Goal: Information Seeking & Learning: Learn about a topic

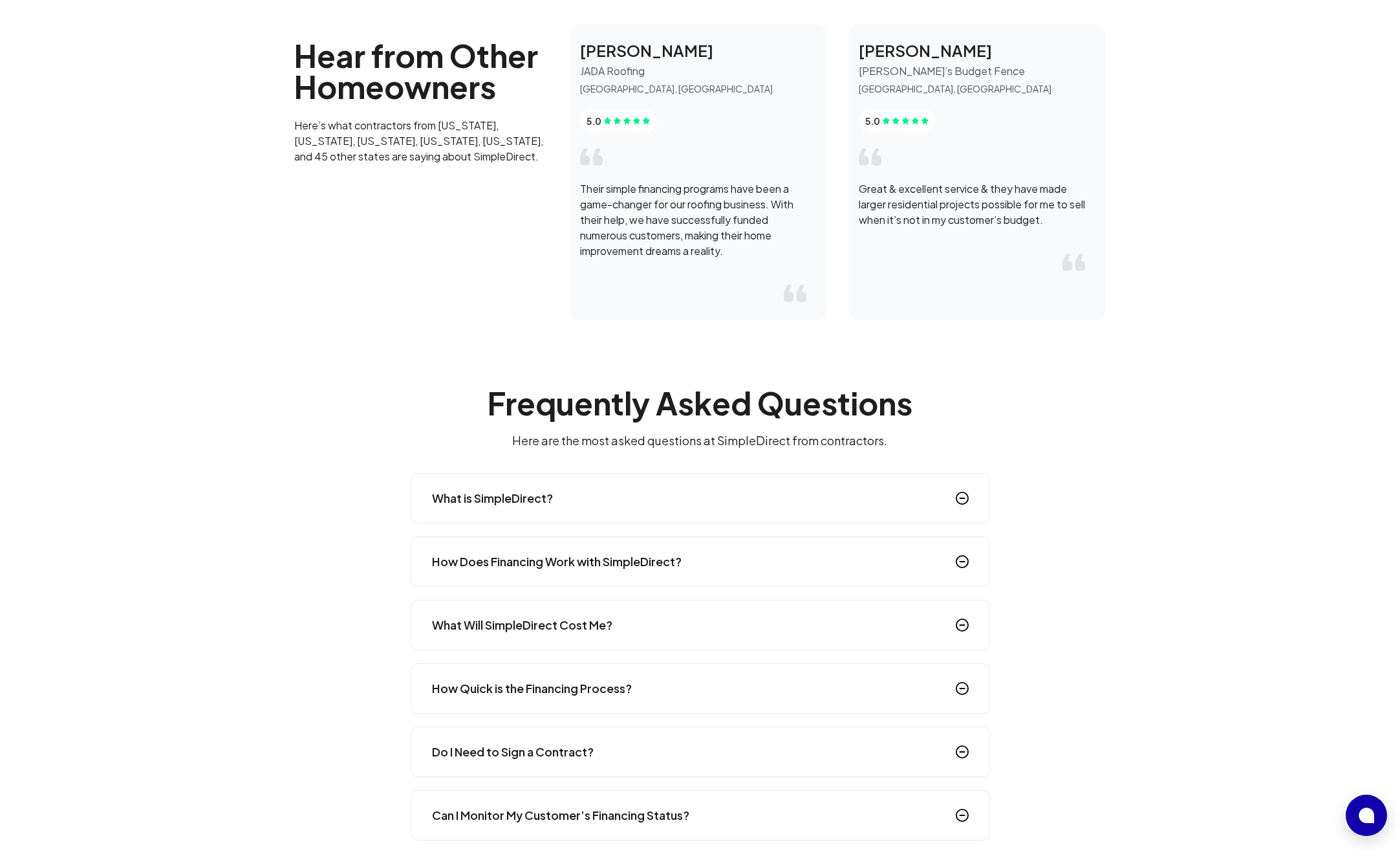
scroll to position [2765, 0]
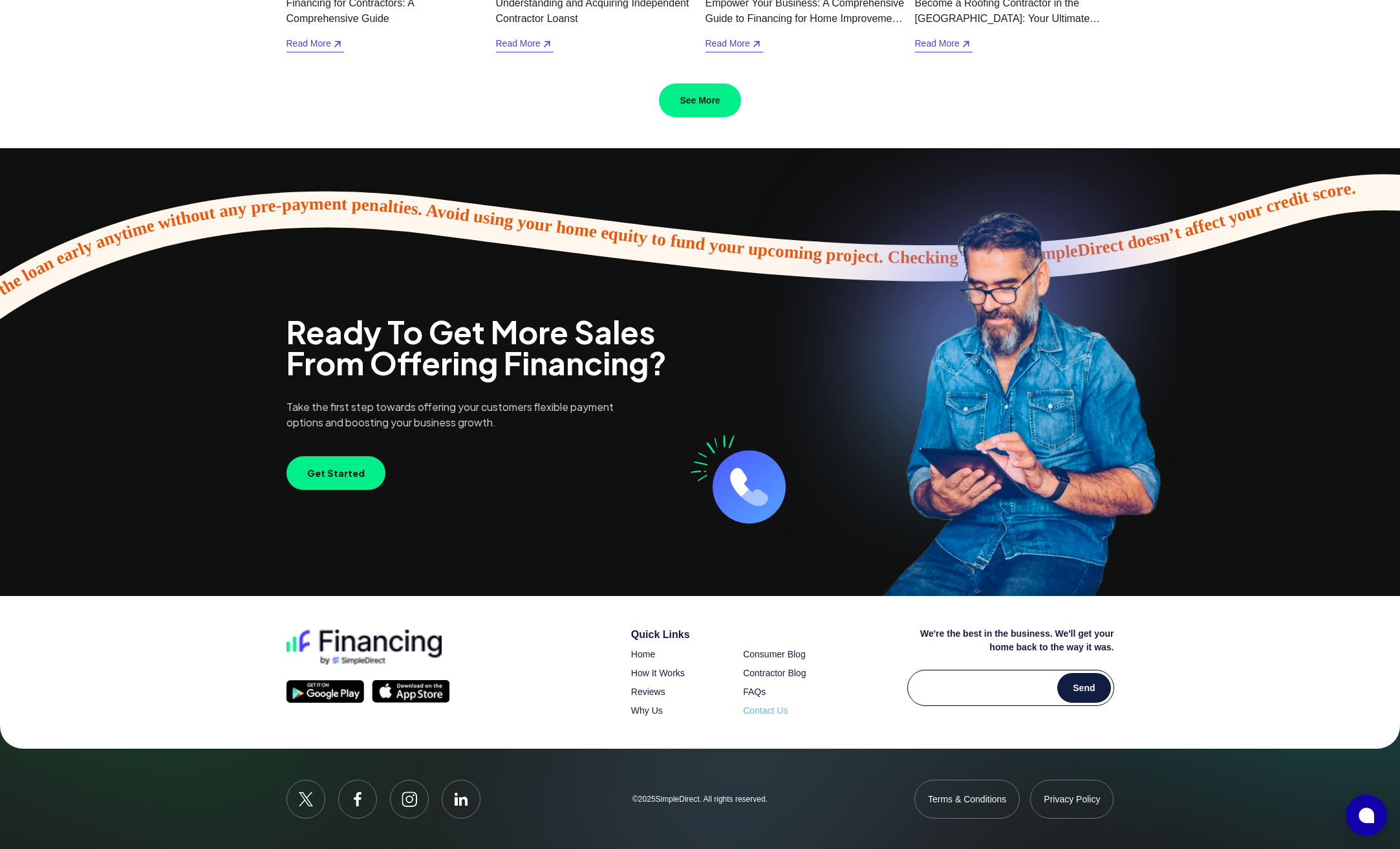
click at [779, 710] on span "Contact Us" at bounding box center [764, 710] width 44 height 11
click at [769, 664] on div "Quick Links Home Consumer Blog How It Works Contractor Blog Reviews FAQs Why Us…" at bounding box center [735, 672] width 207 height 90
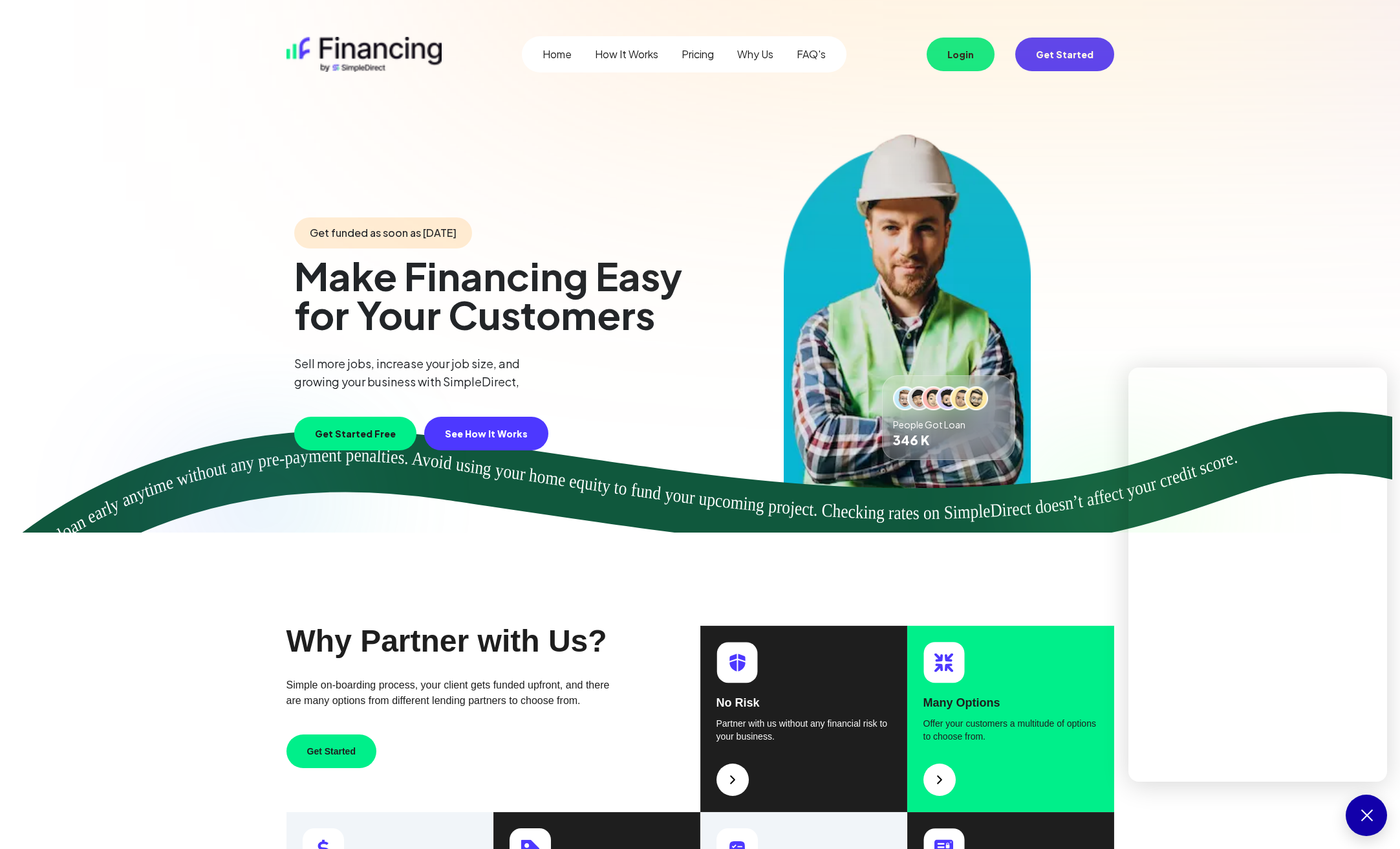
drag, startPoint x: 572, startPoint y: 202, endPoint x: 645, endPoint y: 166, distance: 81.4
click at [575, 201] on div "Get funded as soon as tomorrow Make Financing Easy for Your Customers Sell more…" at bounding box center [700, 333] width 828 height 398
click at [571, 52] on link "Home" at bounding box center [557, 54] width 29 height 16
click at [1078, 46] on button "Get Started" at bounding box center [1065, 54] width 99 height 33
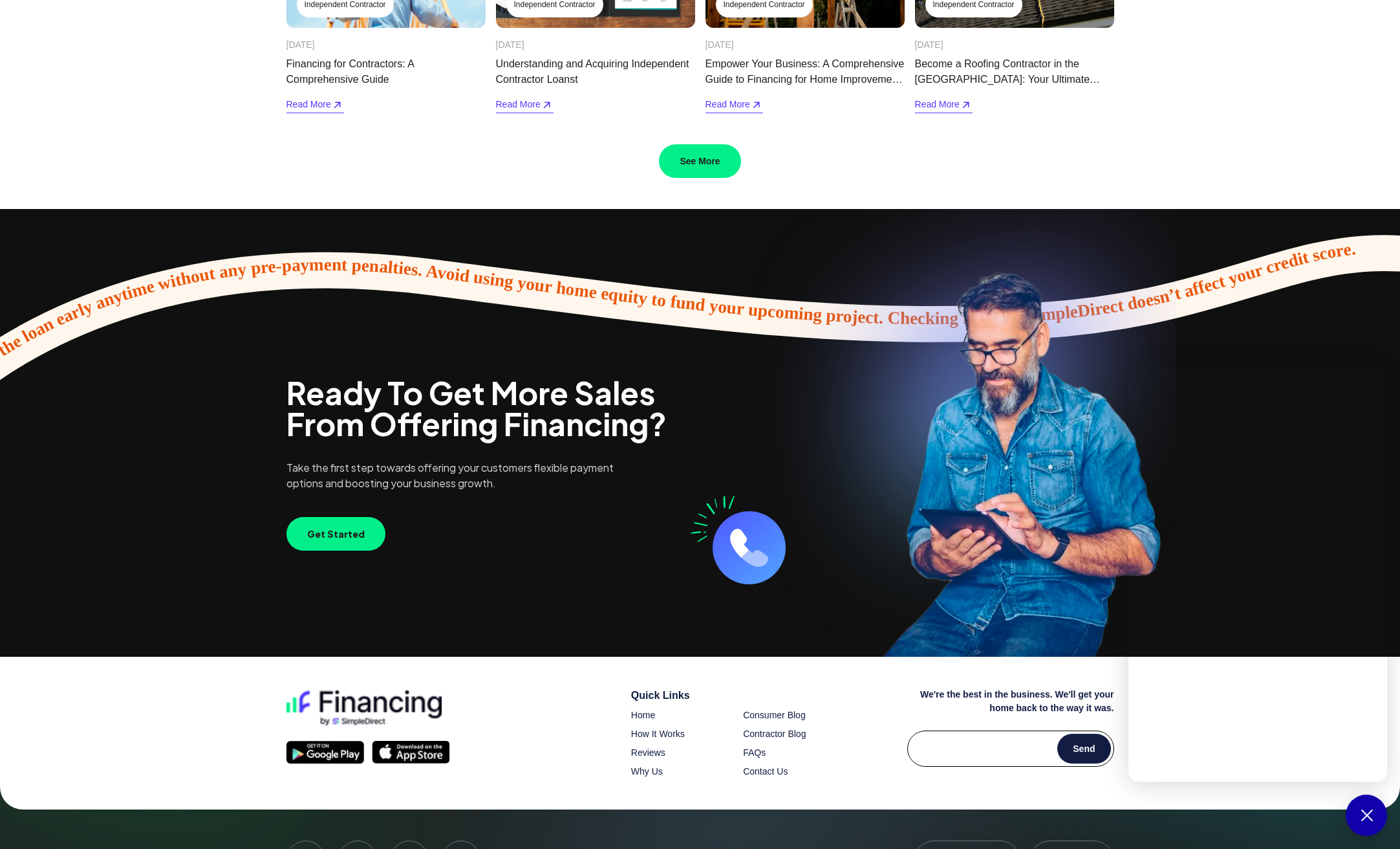
scroll to position [2765, 0]
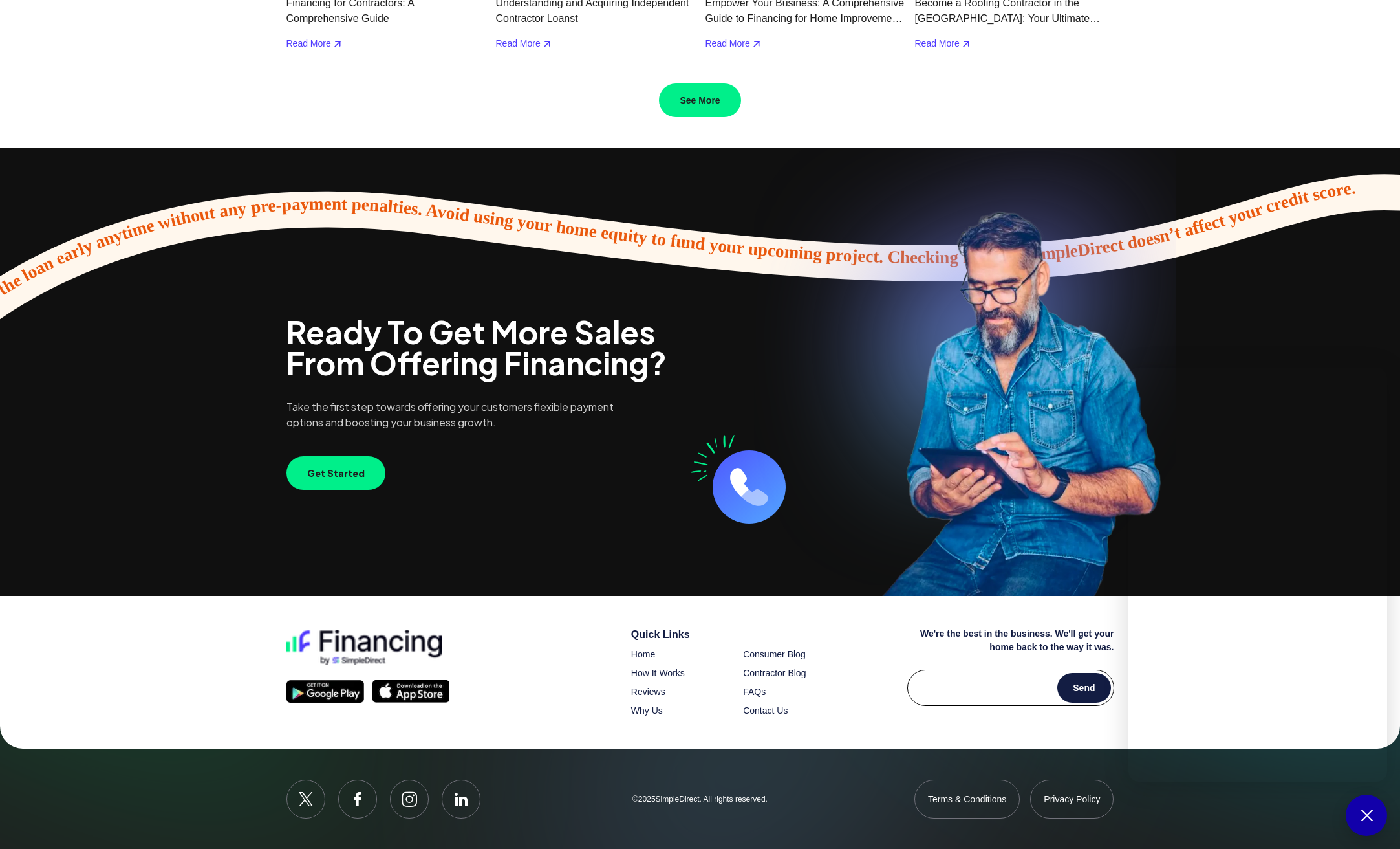
click at [730, 668] on div "Quick Links Home Consumer Blog How It Works Contractor Blog Reviews FAQs Why Us…" at bounding box center [735, 672] width 207 height 90
click at [673, 798] on p "© 2025 SimpleDirect. All rights reserved." at bounding box center [700, 799] width 276 height 11
copy p "SimpleDirect"
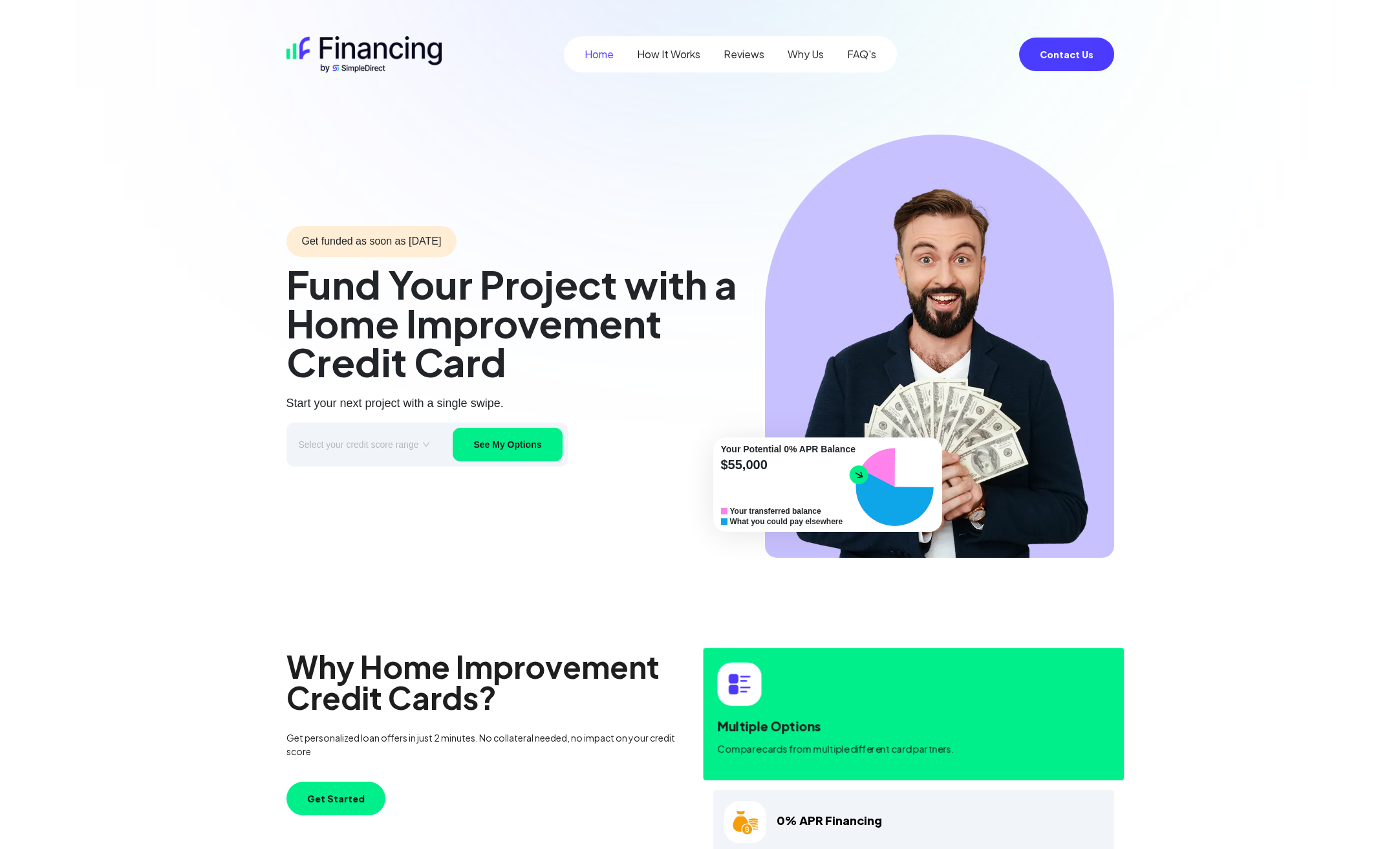
scroll to position [253, 0]
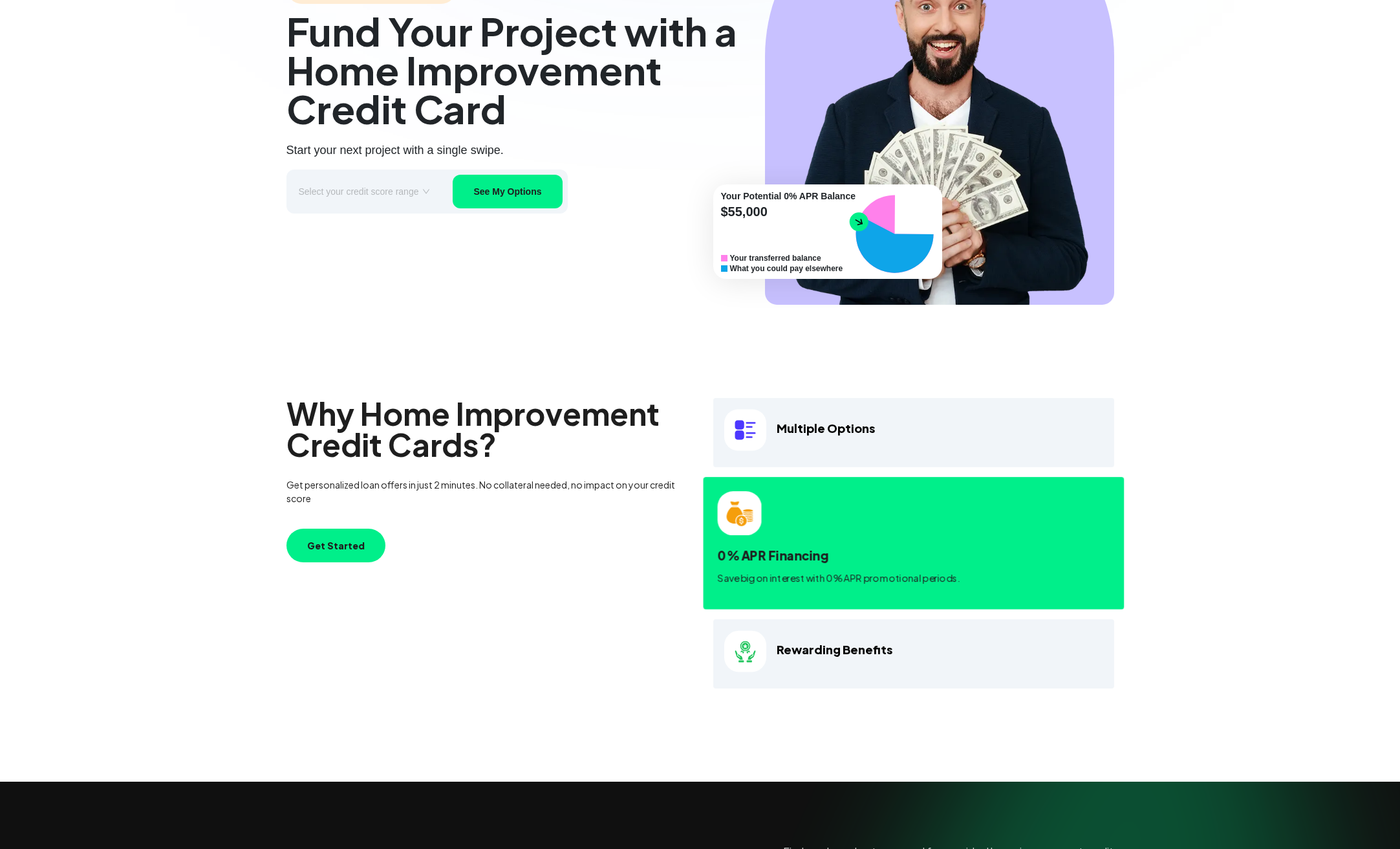
click at [777, 571] on div "0% APR Financing Save big on interest with 0% APR promotional periods." at bounding box center [914, 571] width 393 height 49
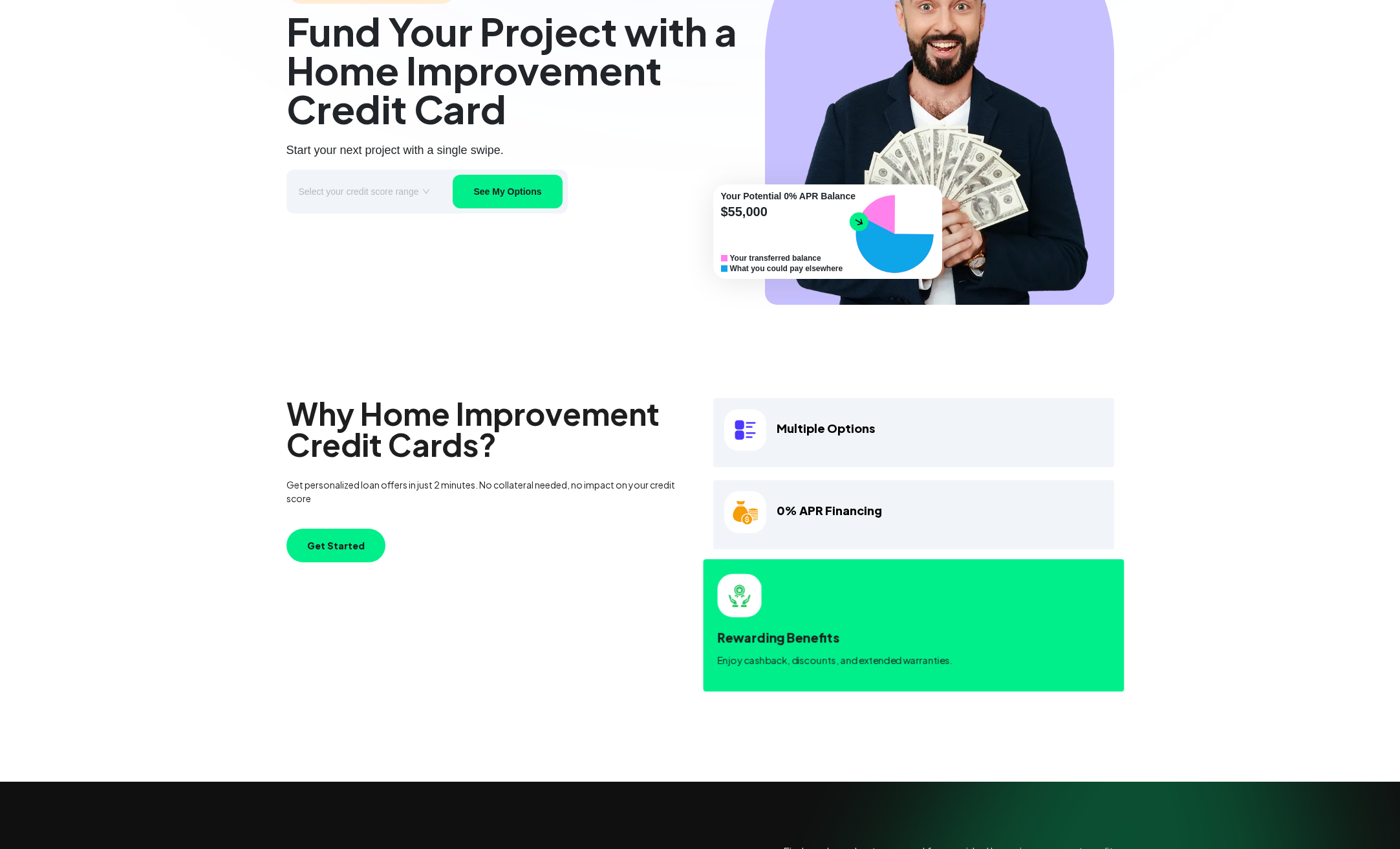
click at [331, 550] on button "Get Started" at bounding box center [336, 545] width 99 height 33
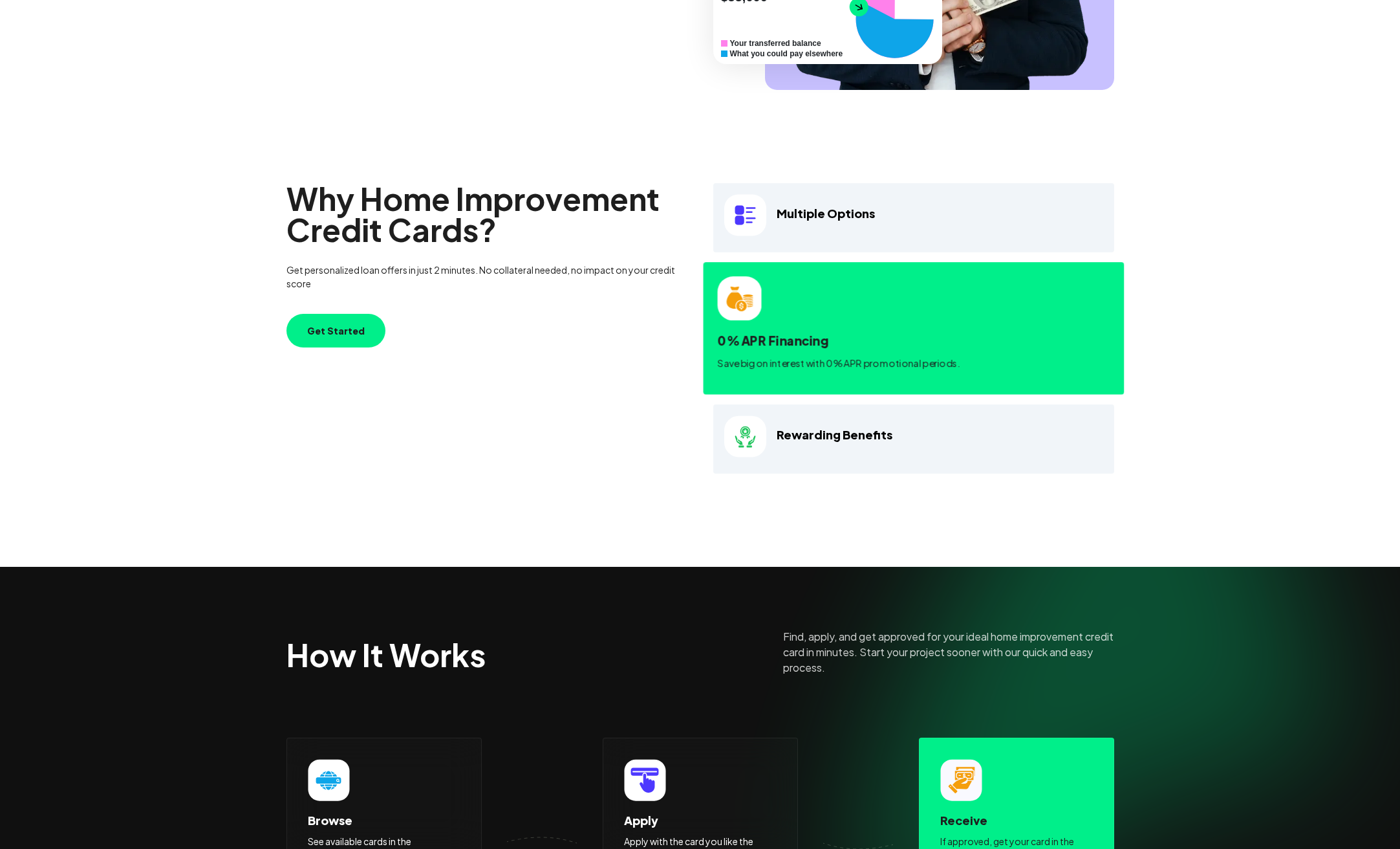
scroll to position [275, 0]
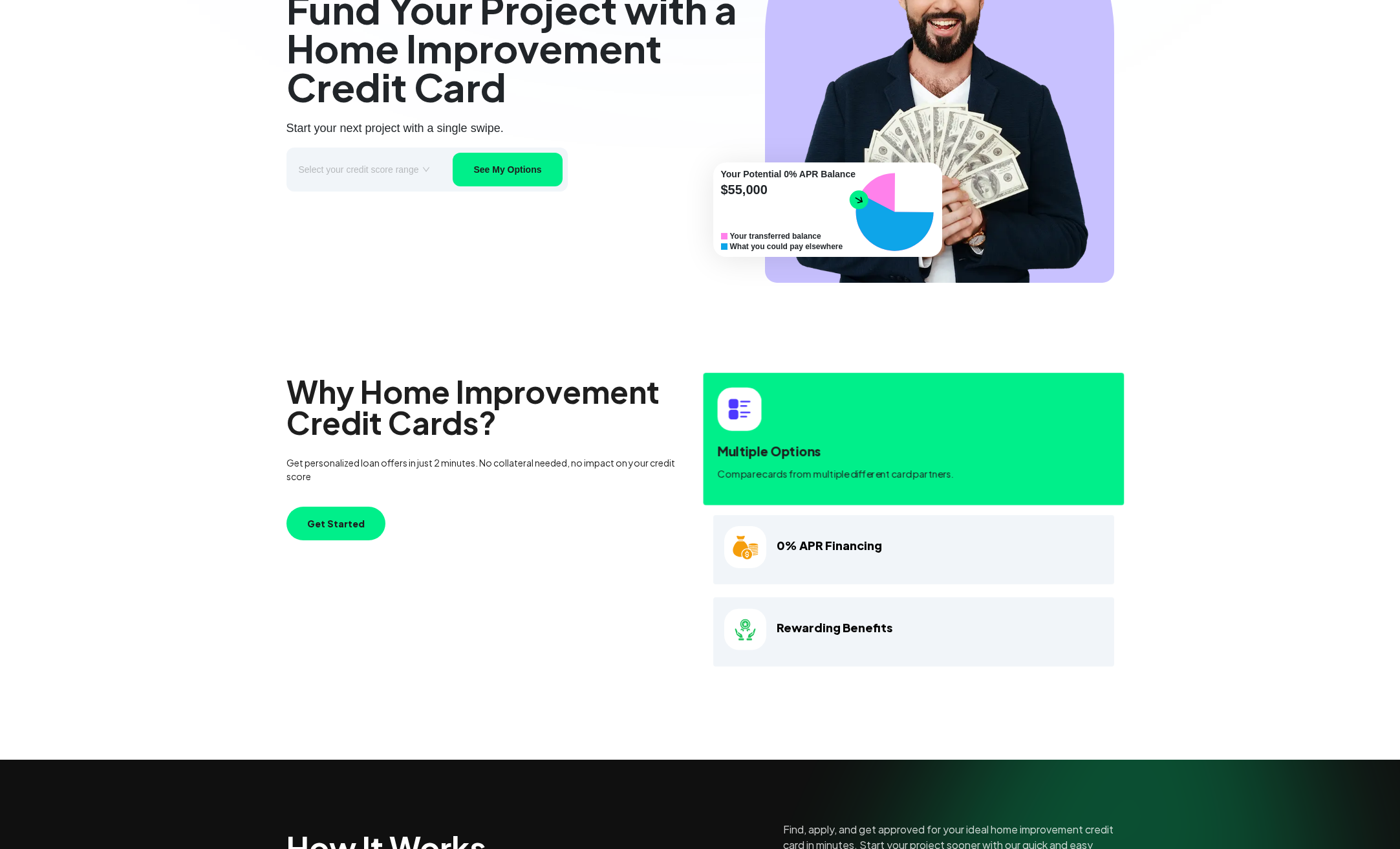
click at [878, 404] on div "Multiple Options Compare cards from multiple different card partners." at bounding box center [914, 438] width 421 height 133
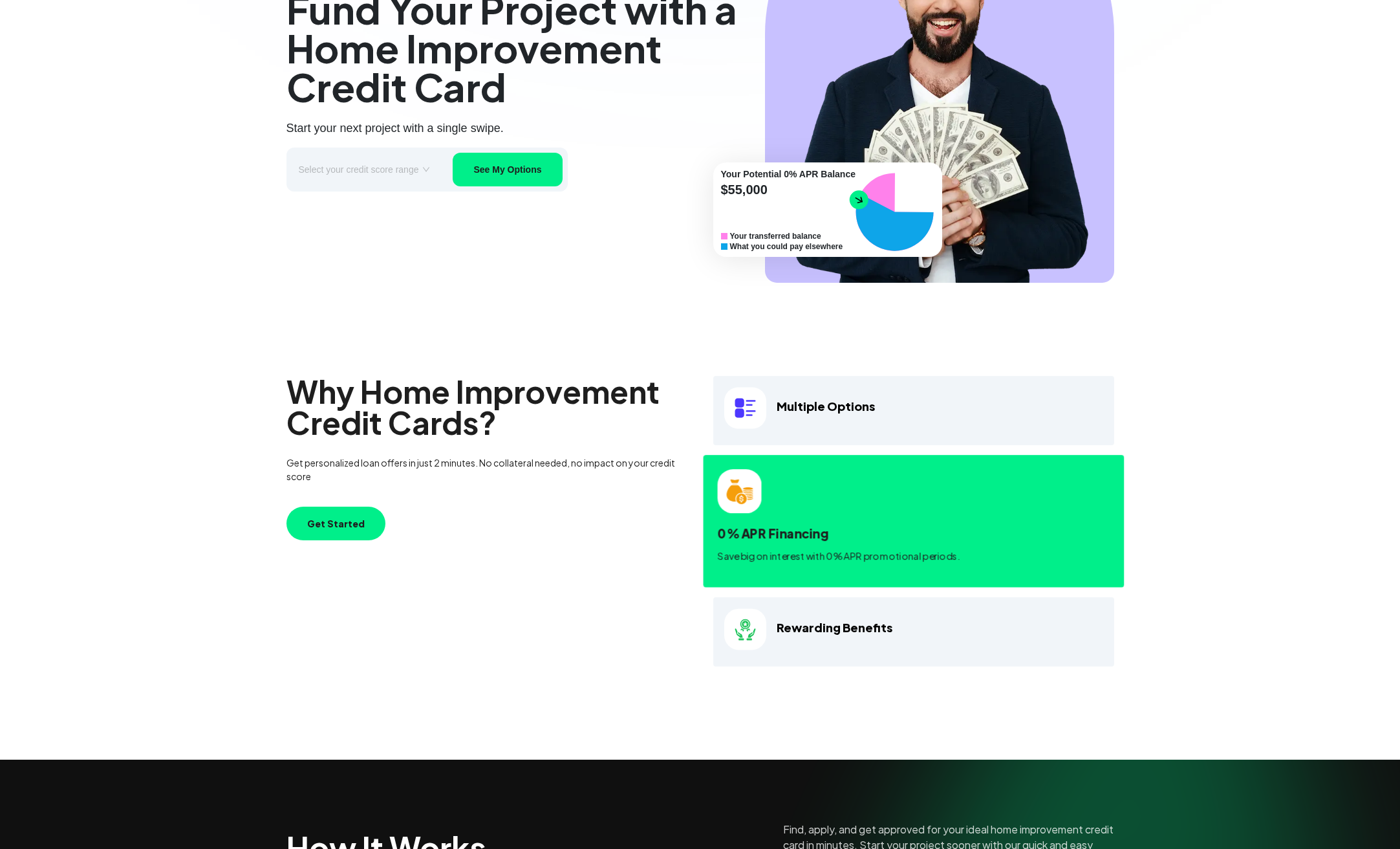
click at [883, 537] on h4 "0% APR Financing" at bounding box center [914, 533] width 393 height 19
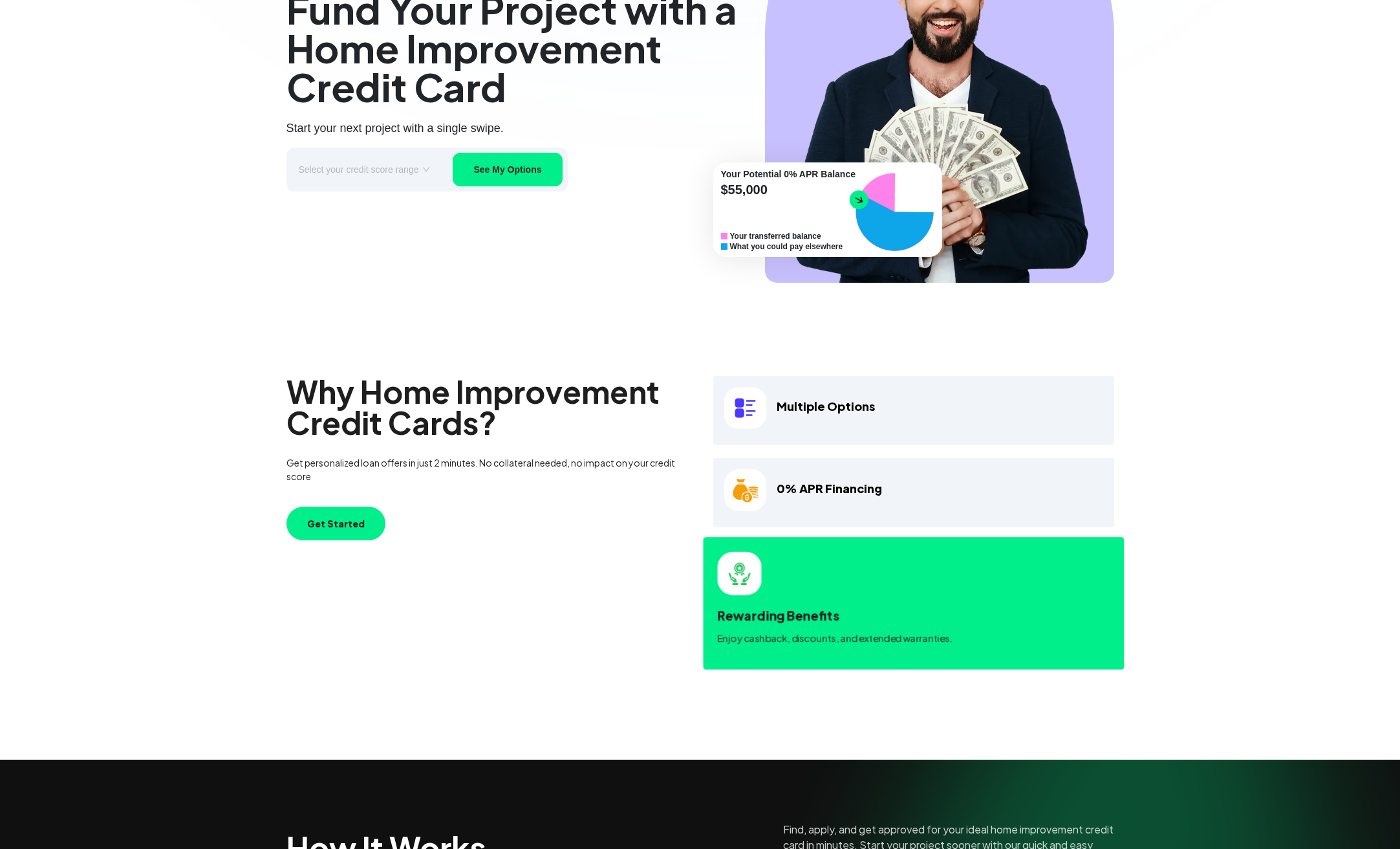
click at [913, 643] on p "Enjoy cashback, discounts, and extended warranties." at bounding box center [914, 638] width 393 height 14
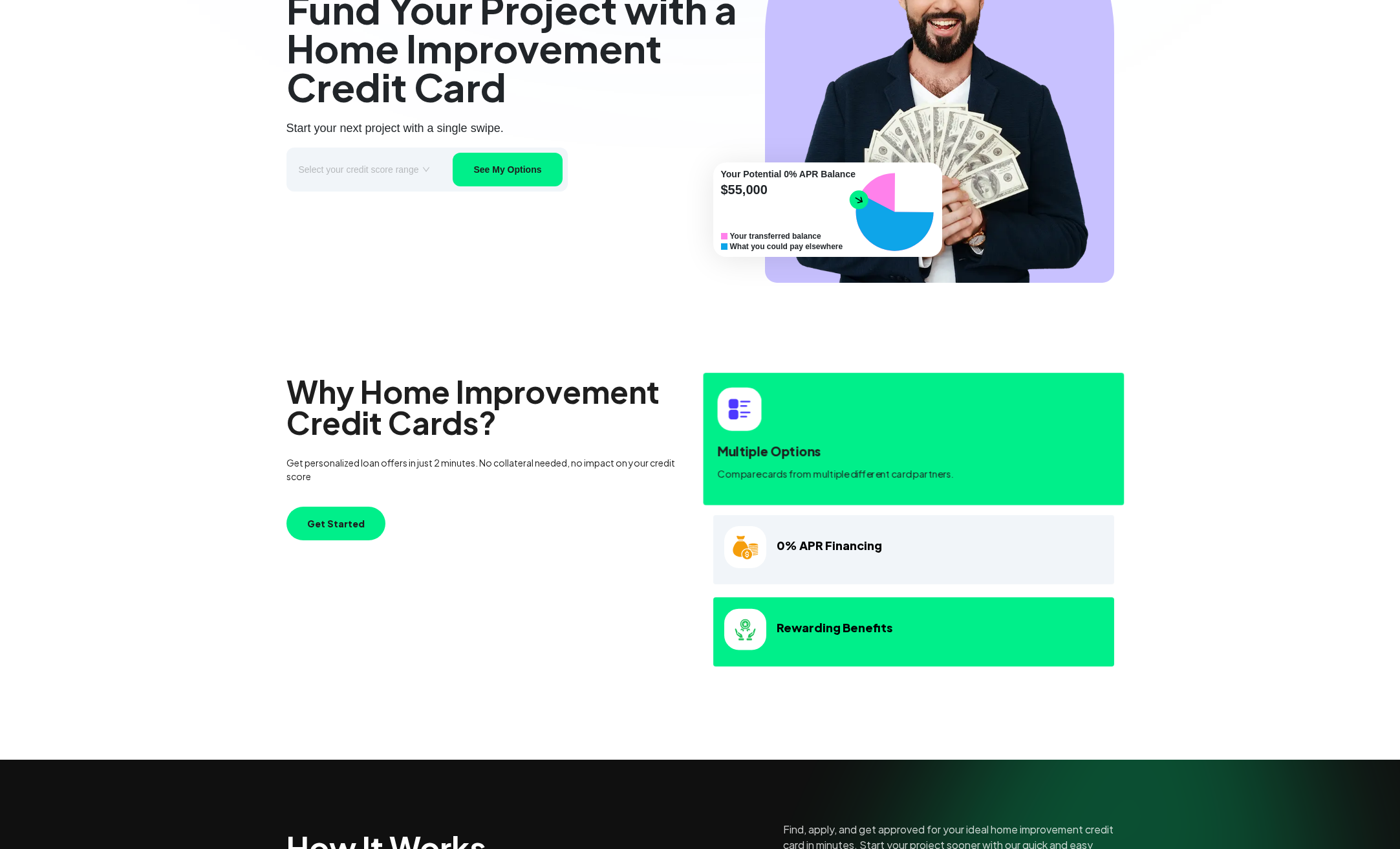
scroll to position [0, 0]
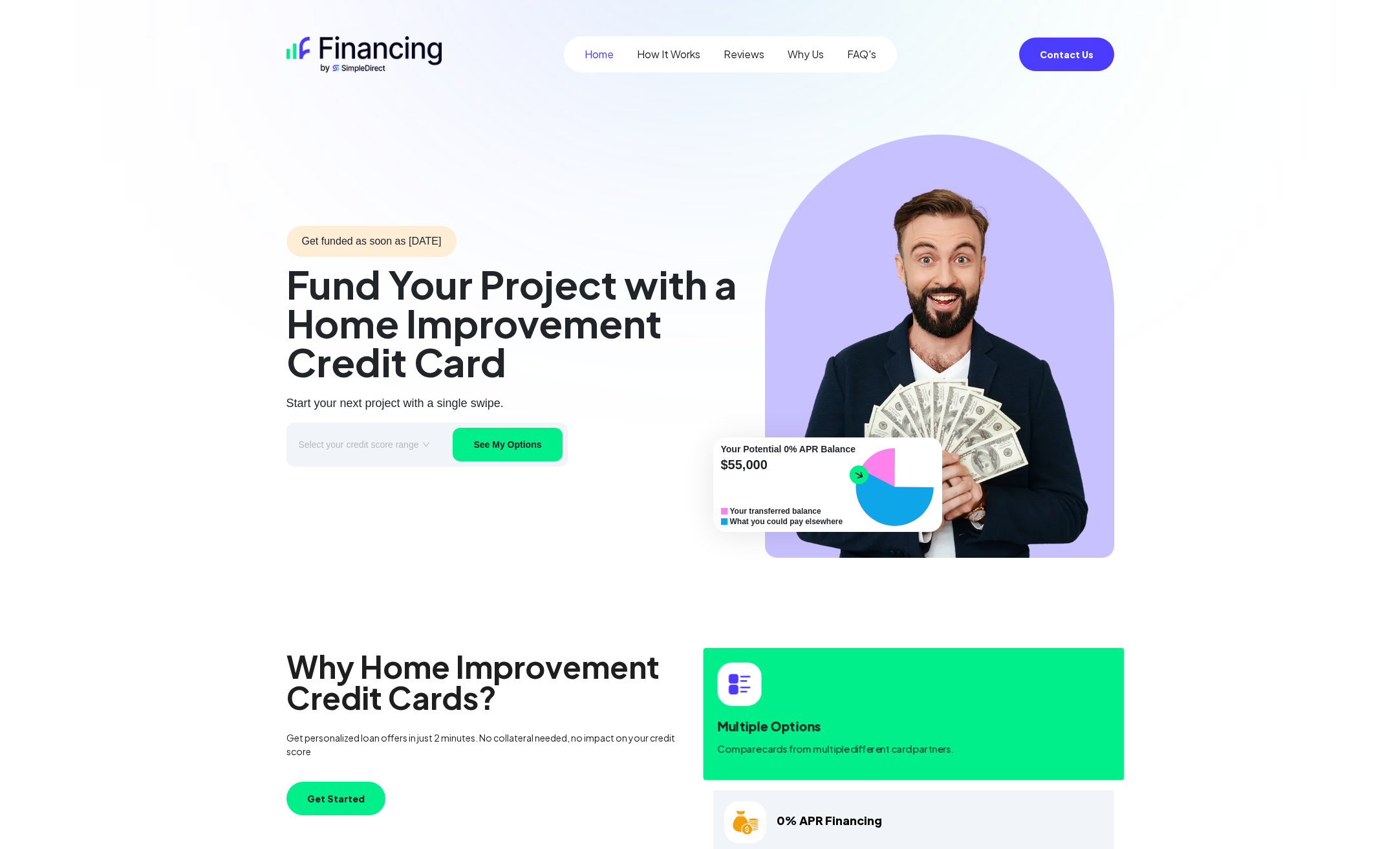
click at [369, 446] on input "search" at bounding box center [364, 444] width 132 height 20
click at [372, 472] on div "Excellent (740+)" at bounding box center [366, 470] width 131 height 14
click at [516, 446] on button "See My Options" at bounding box center [505, 444] width 109 height 33
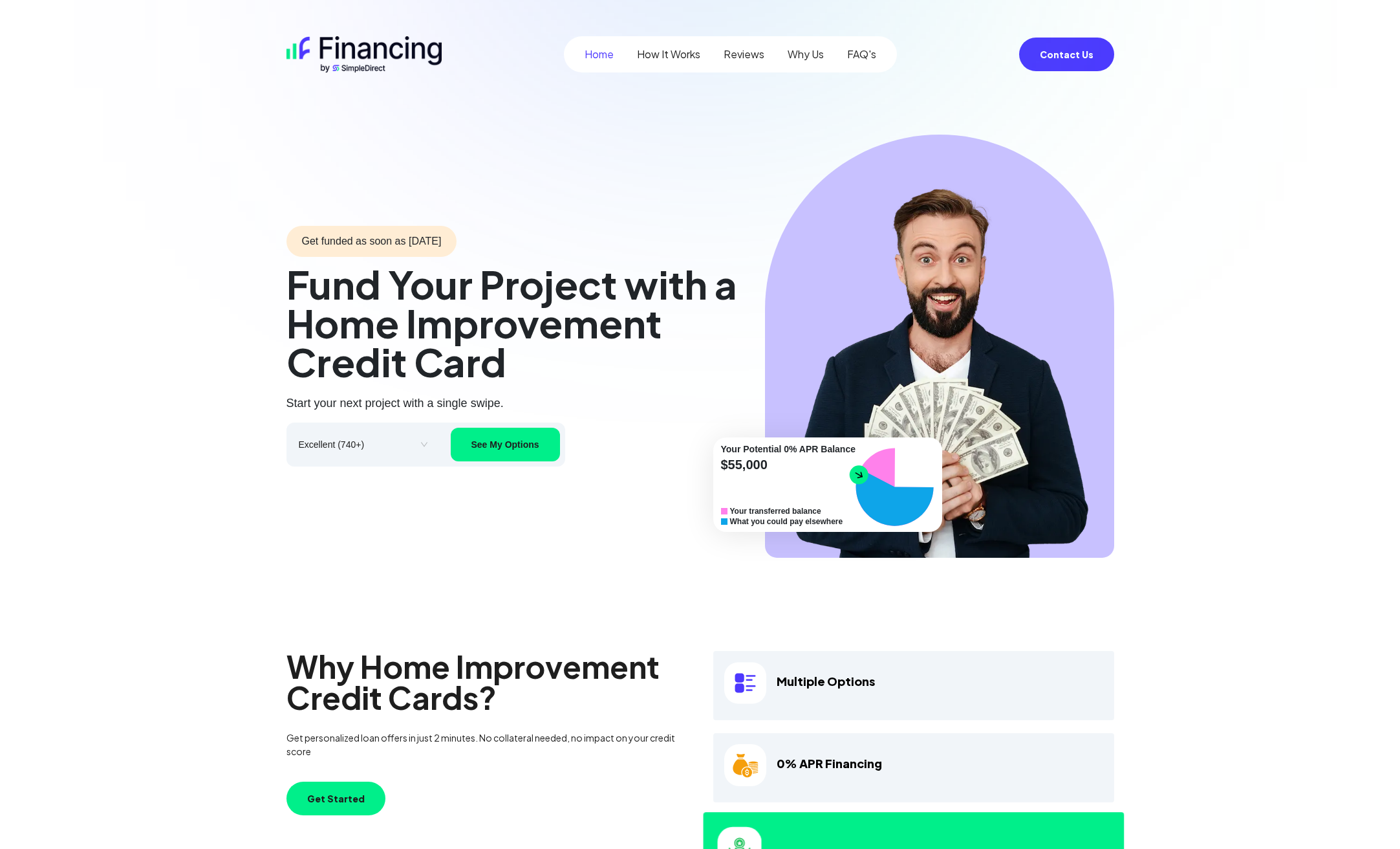
click at [676, 54] on link "How It Works" at bounding box center [668, 54] width 64 height 16
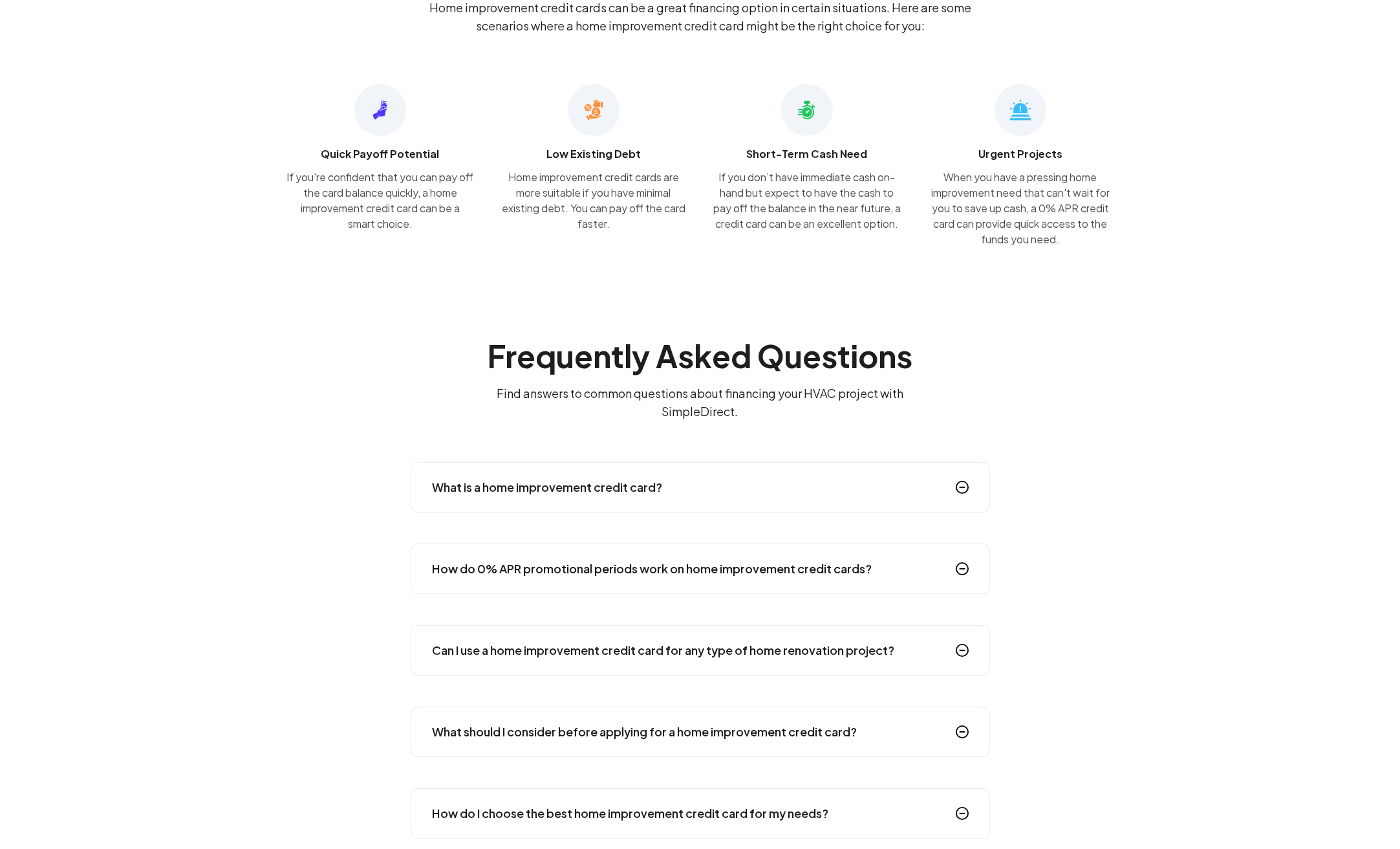
scroll to position [1919, 0]
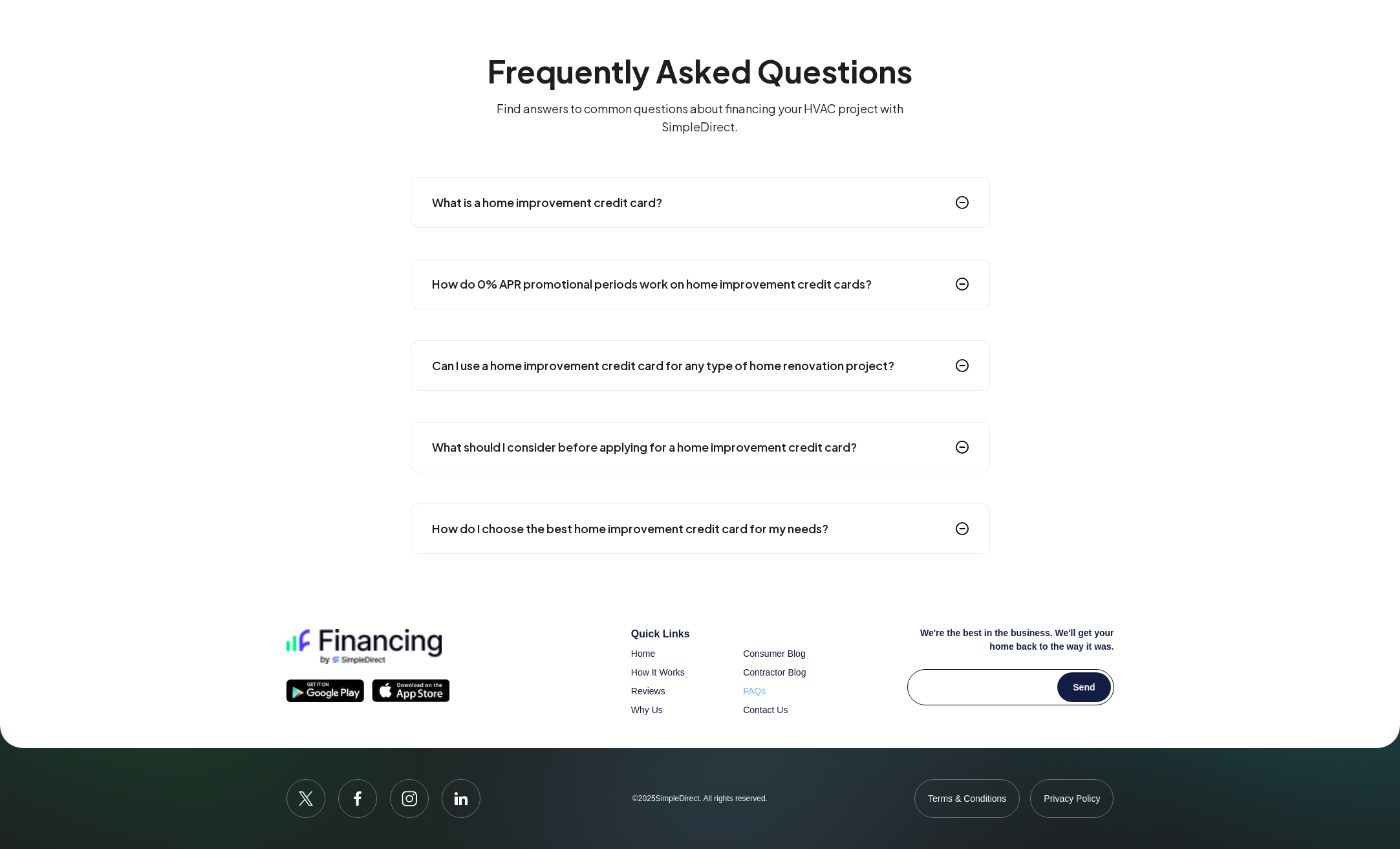
click at [751, 691] on span "FAQs" at bounding box center [754, 691] width 23 height 11
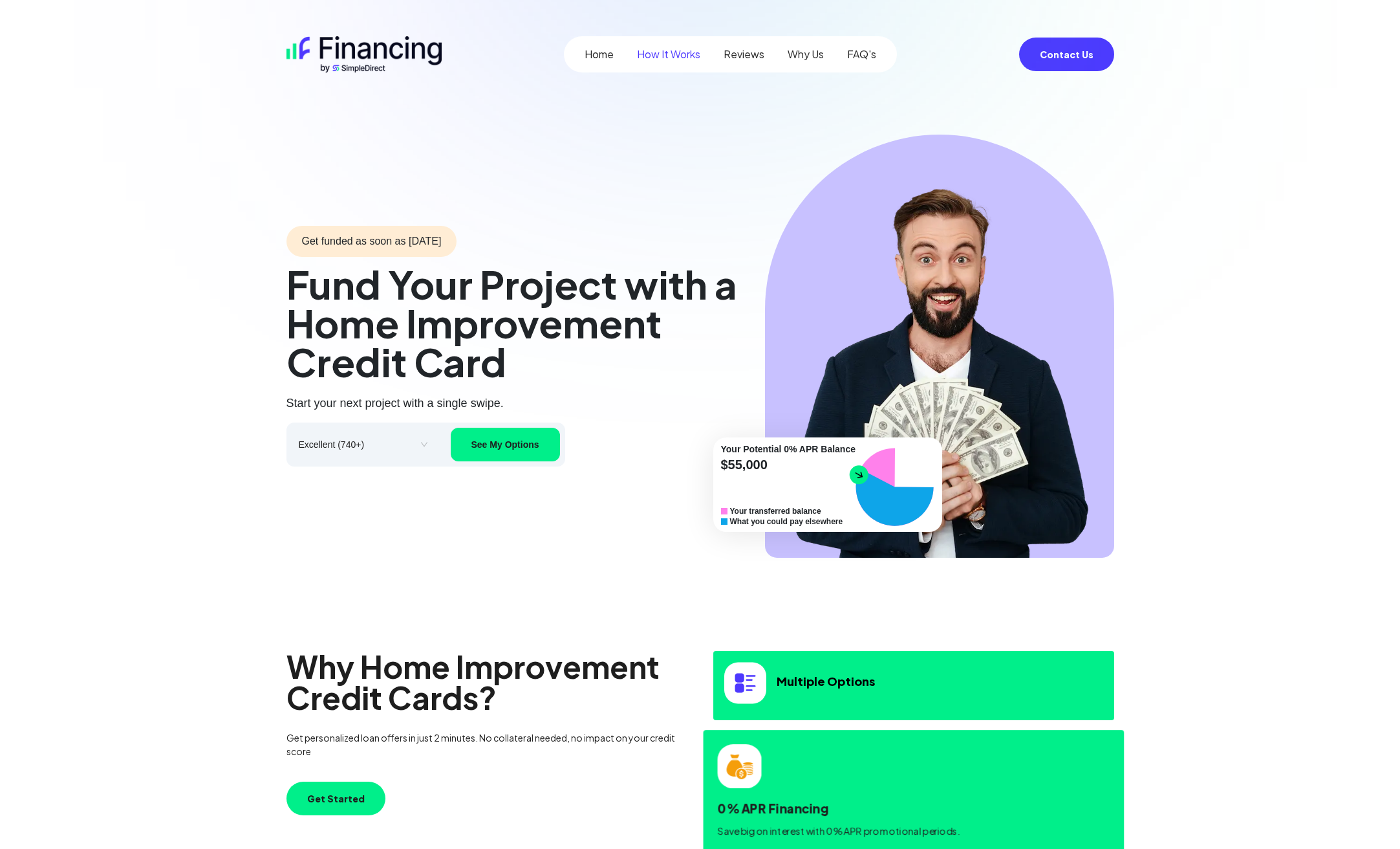
click at [861, 51] on link "FAQ's" at bounding box center [862, 54] width 29 height 16
click at [756, 58] on link "Reviews" at bounding box center [744, 54] width 40 height 16
drag, startPoint x: 599, startPoint y: 56, endPoint x: 601, endPoint y: 48, distance: 8.2
click at [599, 56] on link "Home" at bounding box center [599, 54] width 29 height 16
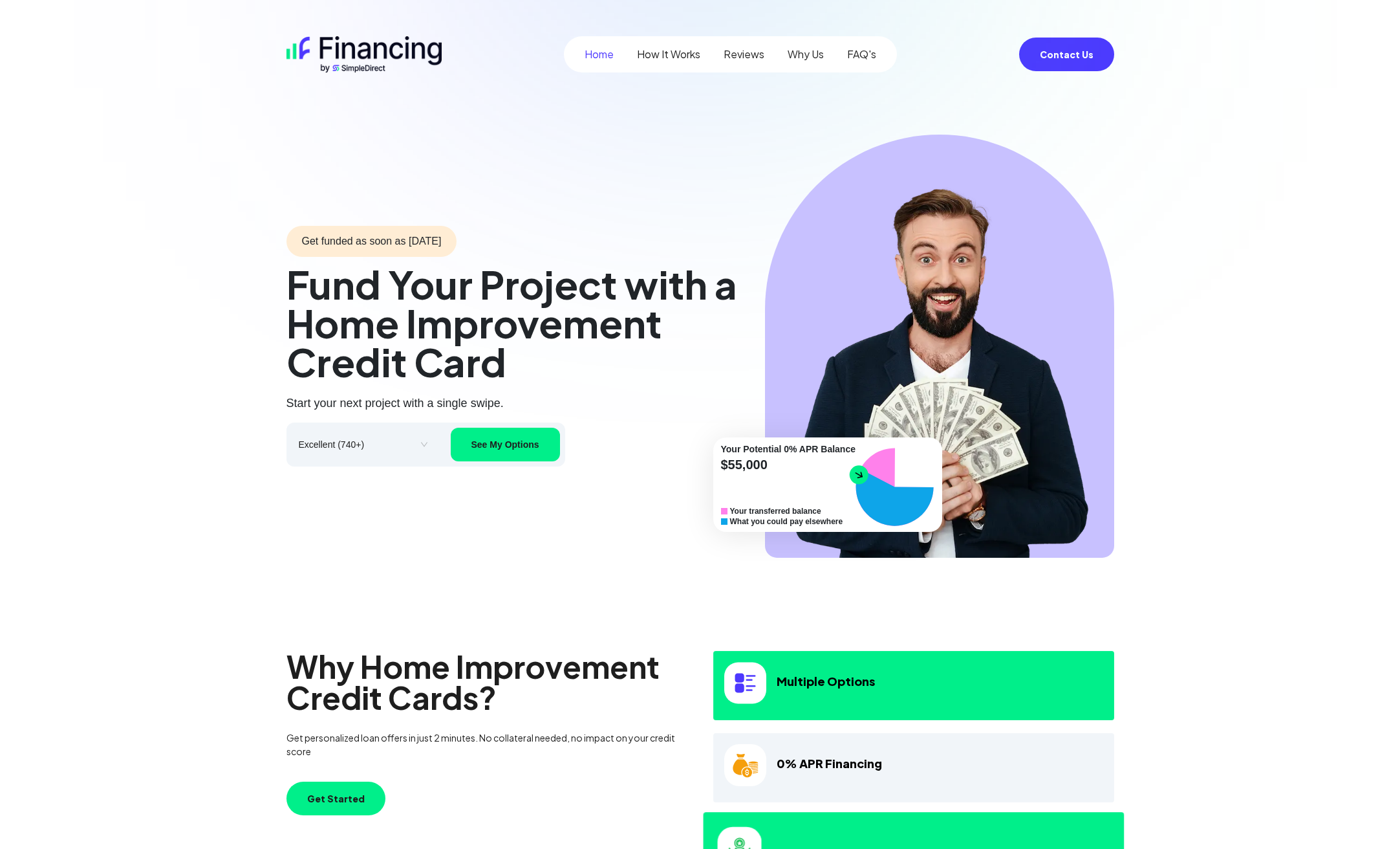
click at [344, 60] on img at bounding box center [364, 54] width 155 height 36
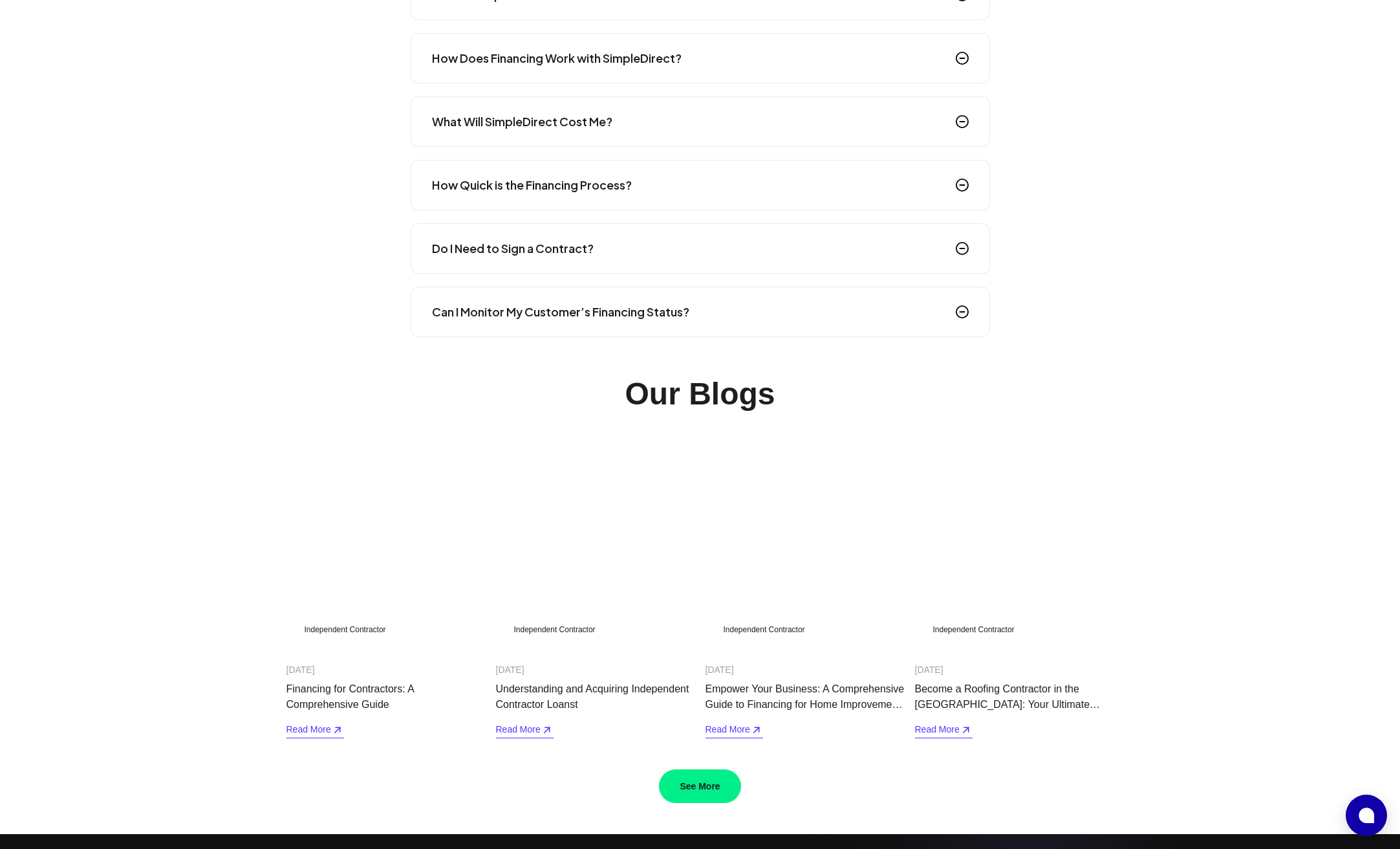
scroll to position [2765, 0]
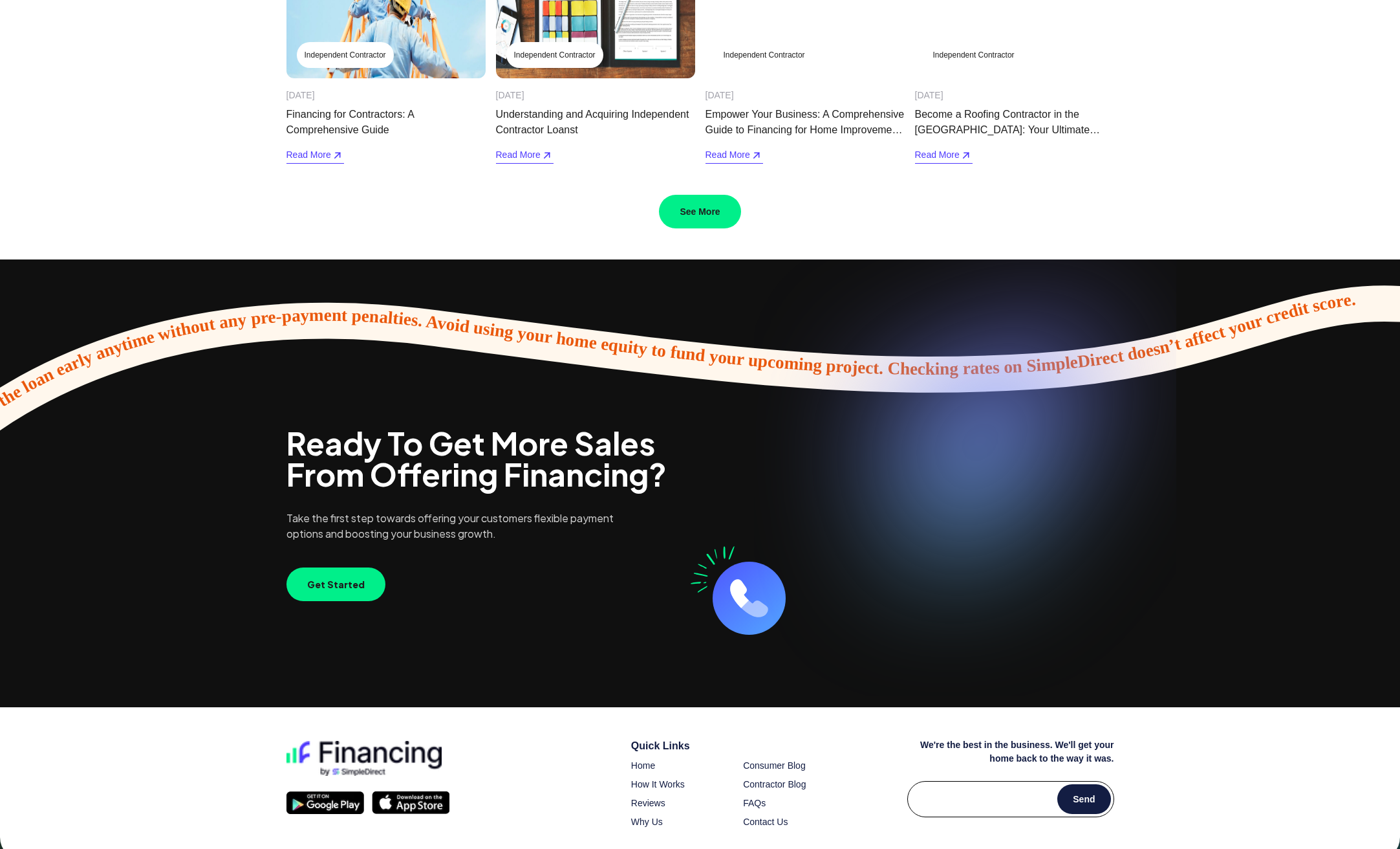
scroll to position [2765, 0]
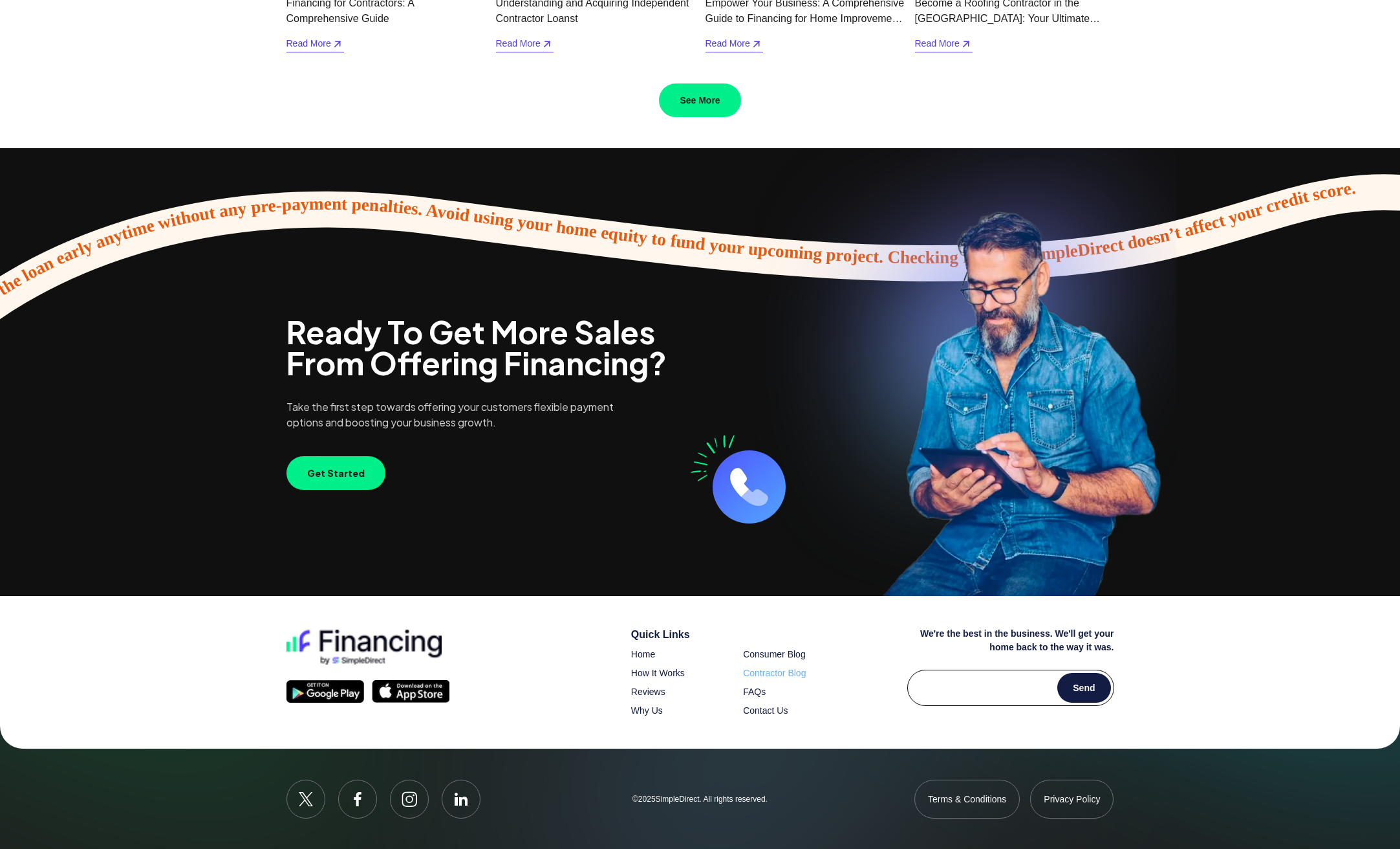
click at [780, 673] on span "Contractor Blog" at bounding box center [774, 672] width 63 height 11
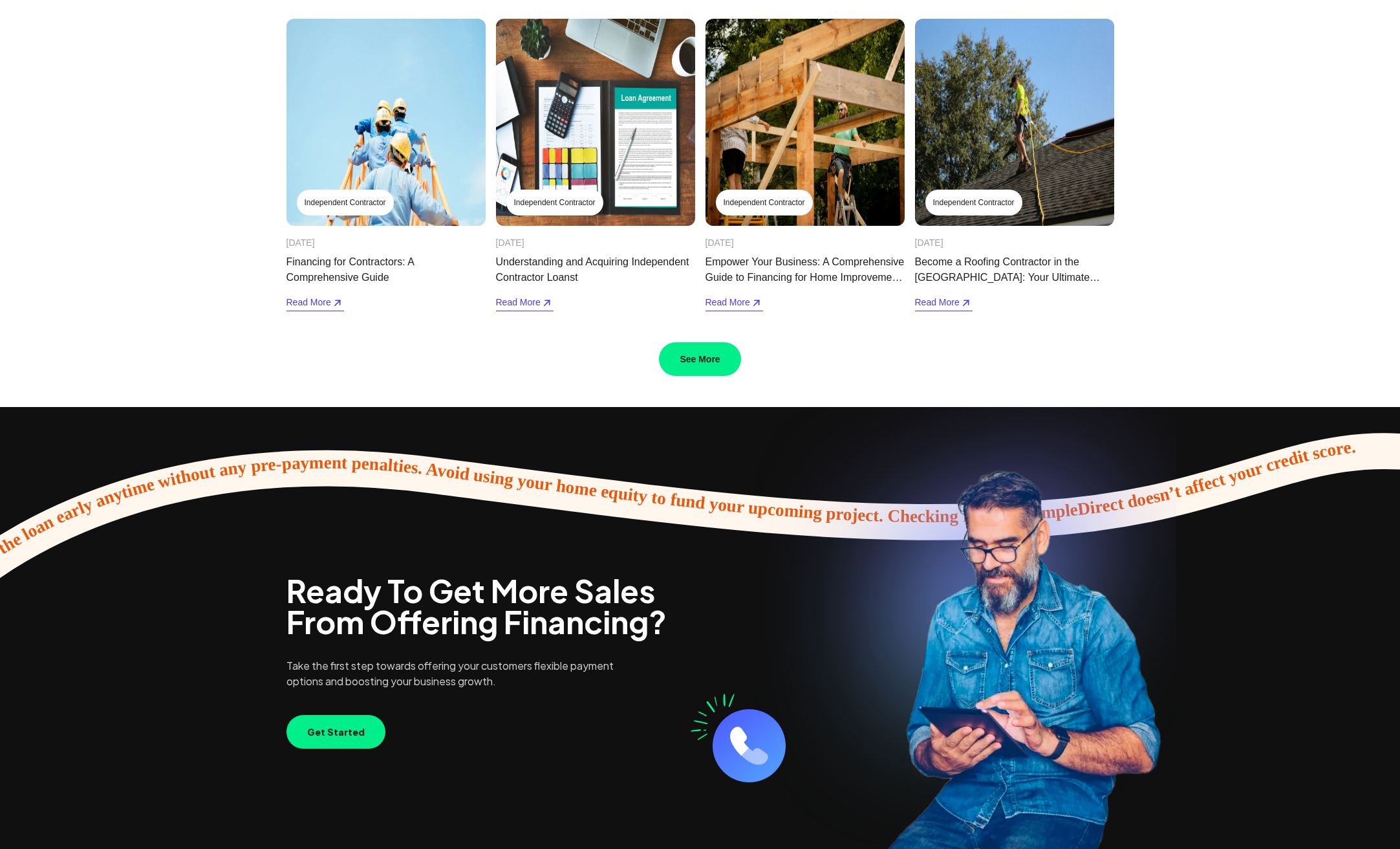
scroll to position [2458, 0]
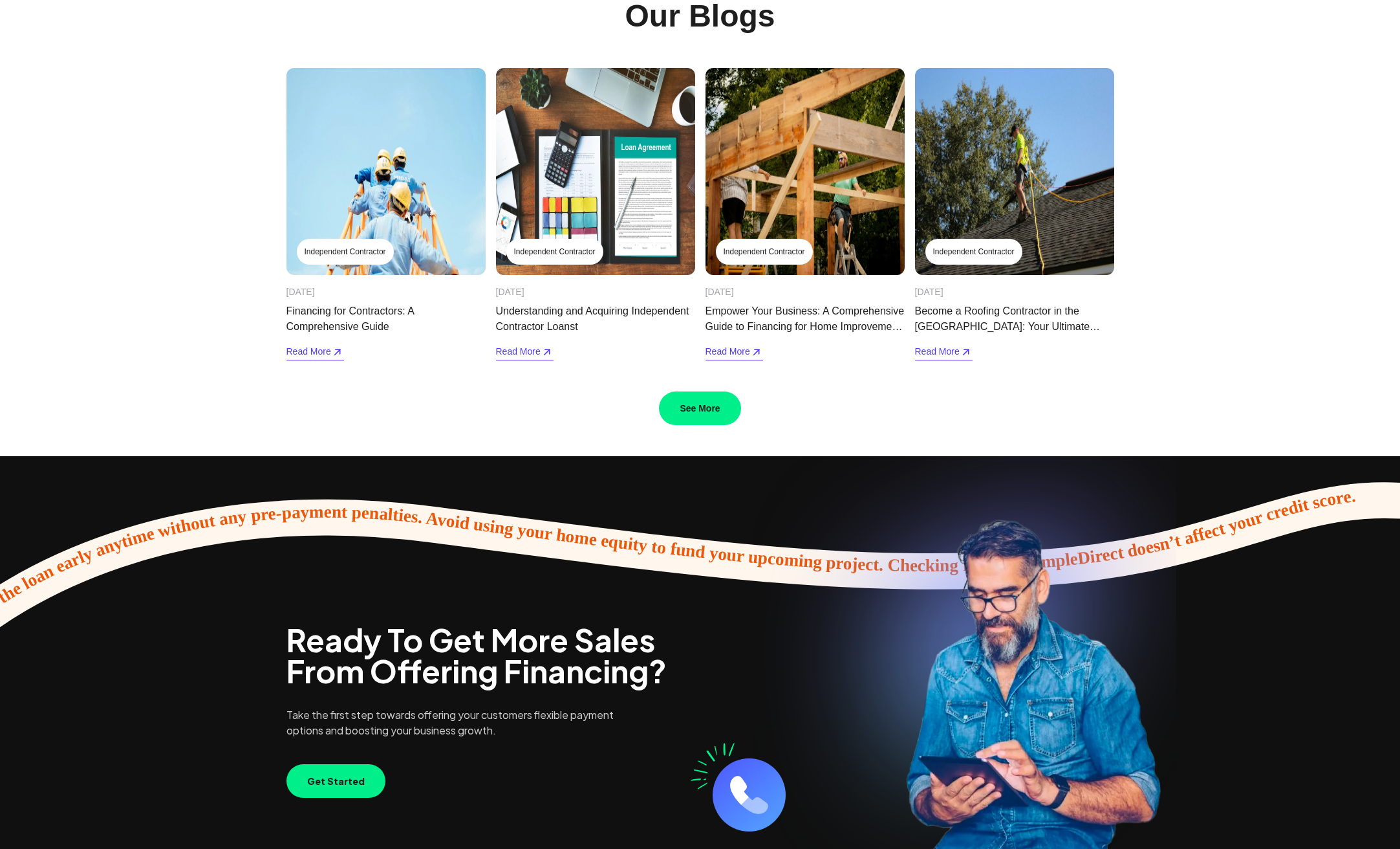
click at [690, 403] on button "See More" at bounding box center [700, 408] width 82 height 33
